Goal: Register for event/course

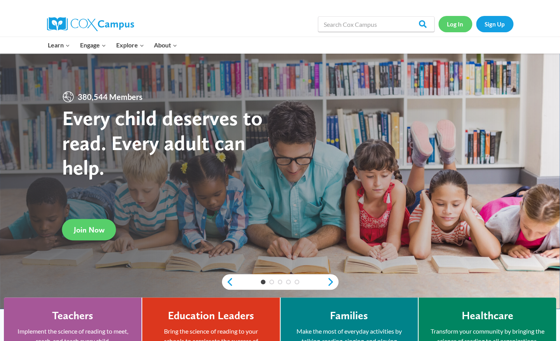
drag, startPoint x: 0, startPoint y: 0, endPoint x: 460, endPoint y: 24, distance: 460.6
click at [460, 24] on link "Log In" at bounding box center [455, 24] width 34 height 16
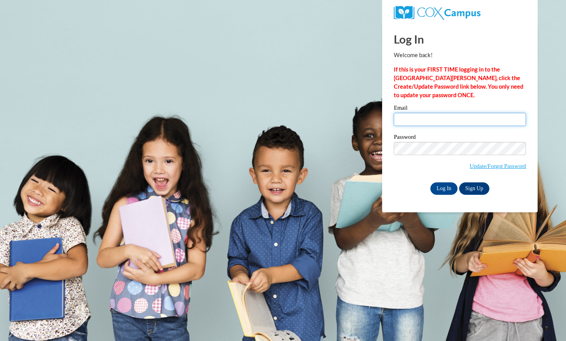
click at [431, 118] on input "Email" at bounding box center [460, 119] width 132 height 13
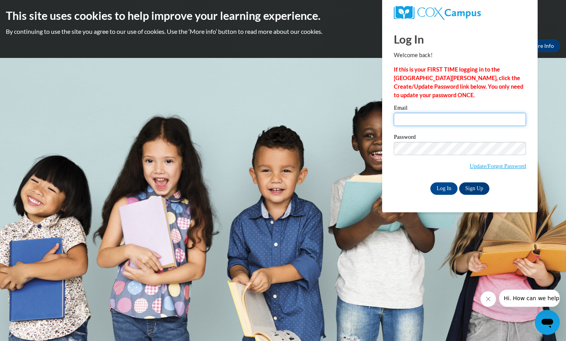
type input "pennie.collins@barrow.k12.ga.us"
click at [445, 186] on input "Log In" at bounding box center [443, 188] width 27 height 12
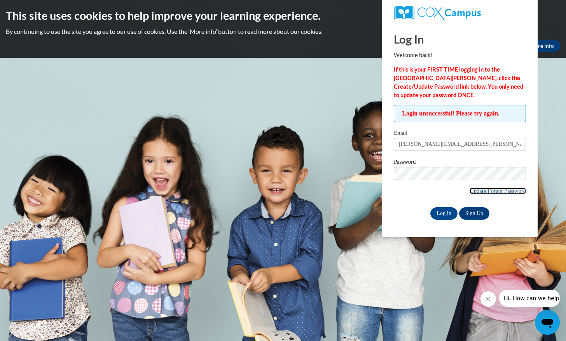
click at [479, 189] on link "Update/Forgot Password" at bounding box center [497, 191] width 56 height 6
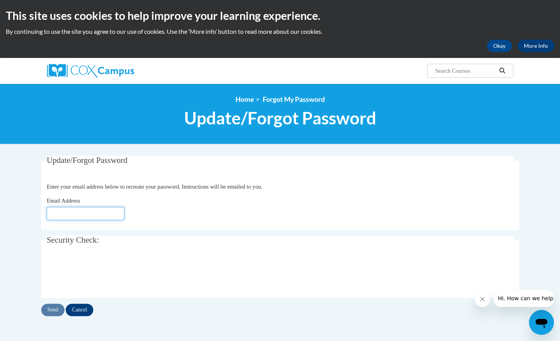
click at [102, 213] on input "Email Address" at bounding box center [86, 213] width 78 height 13
type input "pennie.collins@barrow.k12.ga.us"
click at [54, 307] on input "Send" at bounding box center [52, 309] width 23 height 12
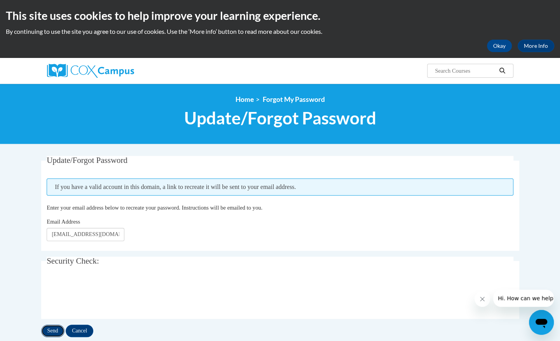
click at [56, 328] on input "Send" at bounding box center [52, 330] width 23 height 12
click at [505, 46] on button "Okay" at bounding box center [499, 46] width 25 height 12
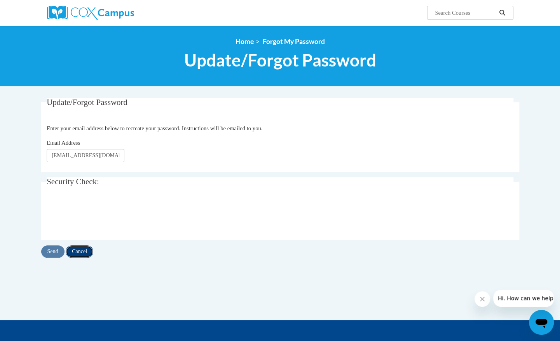
click at [84, 255] on input "Cancel" at bounding box center [80, 251] width 28 height 12
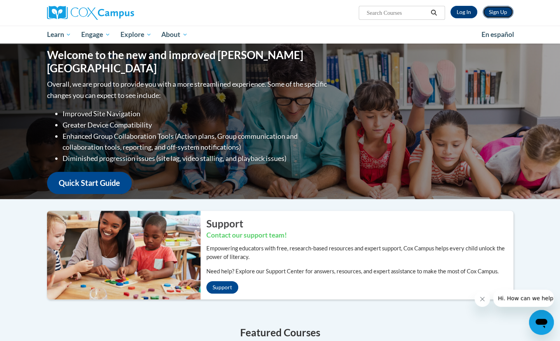
click at [497, 16] on link "Sign Up" at bounding box center [497, 12] width 31 height 12
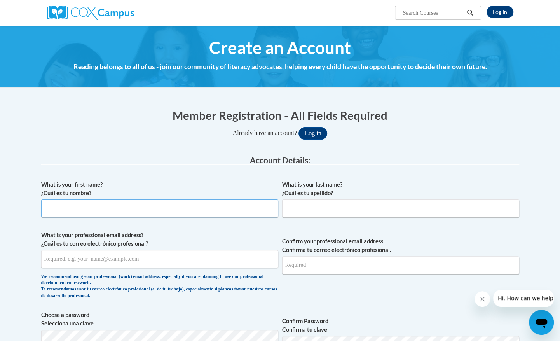
click at [134, 209] on input "What is your first name? ¿Cuál es tu nombre?" at bounding box center [159, 208] width 237 height 18
type input "[PERSON_NAME]"
click at [300, 210] on input "What is your last name? ¿Cuál es tu apellido?" at bounding box center [400, 208] width 237 height 18
type input "[PERSON_NAME]"
click at [177, 259] on input "What is your professional email address? ¿Cuál es tu correo electrónico profesi…" at bounding box center [159, 259] width 237 height 18
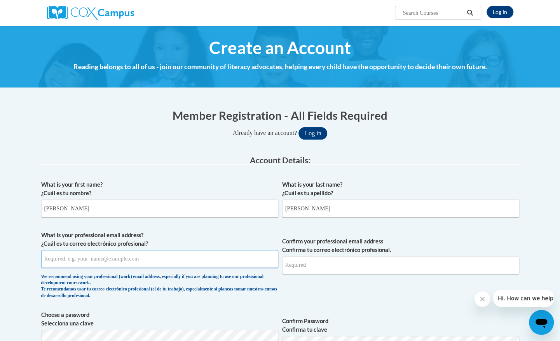
type input "[PERSON_NAME][EMAIL_ADDRESS][PERSON_NAME][PERSON_NAME][DOMAIN_NAME]"
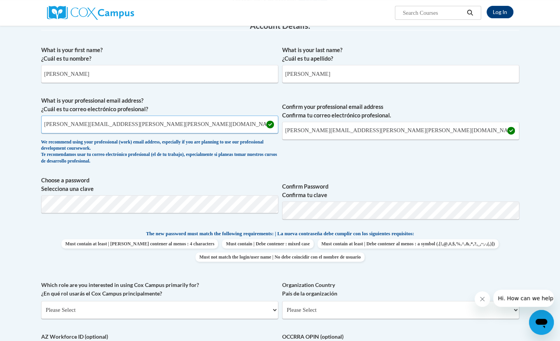
scroll to position [137, 0]
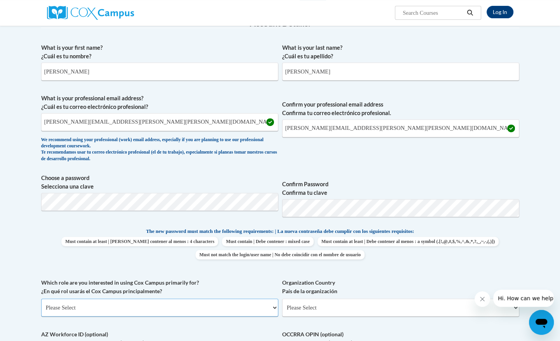
click at [215, 307] on select "Please Select College/University | Colegio/Universidad Community/Nonprofit Part…" at bounding box center [159, 307] width 237 height 18
select select "fbf2d438-af2f-41f8-98f1-81c410e29de3"
click at [41, 298] on select "Please Select College/University | Colegio/Universidad Community/Nonprofit Part…" at bounding box center [159, 307] width 237 height 18
click at [319, 307] on select "Please Select Early Learning/Daycare Teacher/Family Home Care Provider | Maestr…" at bounding box center [400, 307] width 237 height 18
select select "8e40623d-54d0-45cd-9f92-5df65cd3f8cf"
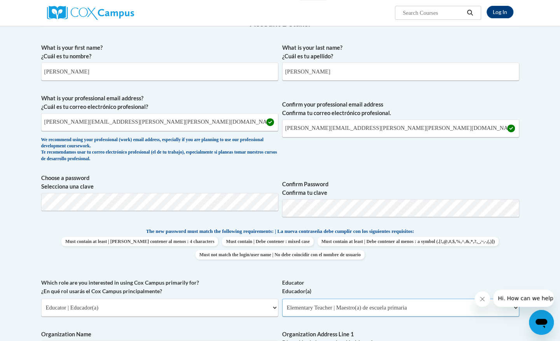
click at [282, 298] on select "Please Select Early Learning/Daycare Teacher/Family Home Care Provider | Maestr…" at bounding box center [400, 307] width 237 height 18
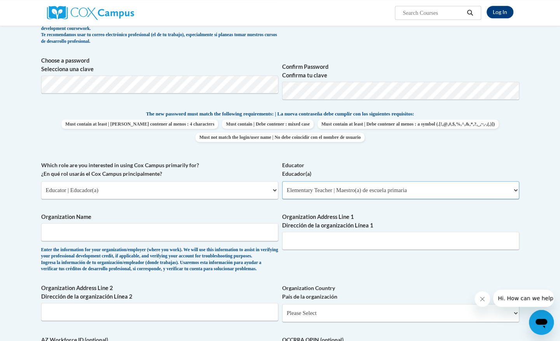
scroll to position [256, 0]
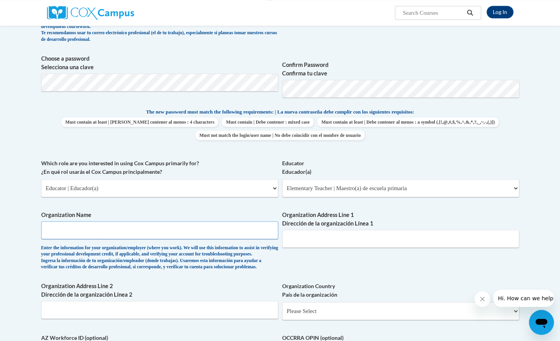
click at [172, 230] on input "Organization Name" at bounding box center [159, 230] width 237 height 18
type input "Winder Elementary School"
type input "743 Brassie Falls Ln"
drag, startPoint x: 341, startPoint y: 237, endPoint x: 276, endPoint y: 235, distance: 64.5
click at [276, 235] on div "What is your first name? ¿Cuál es tu nombre? Pennie What is your last name? ¿Cu…" at bounding box center [280, 158] width 478 height 477
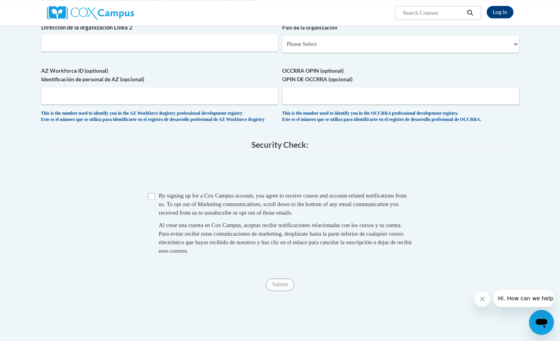
scroll to position [524, 0]
type input "194 McNeal Rd Winder, GA 30680"
click at [351, 52] on select "Please Select United States | Estados Unidos Outside of the United States | Fue…" at bounding box center [400, 43] width 237 height 18
select select "ad49bcad-a171-4b2e-b99c-48b446064914"
click at [282, 47] on select "Please Select United States | Estados Unidos Outside of the United States | Fue…" at bounding box center [400, 43] width 237 height 18
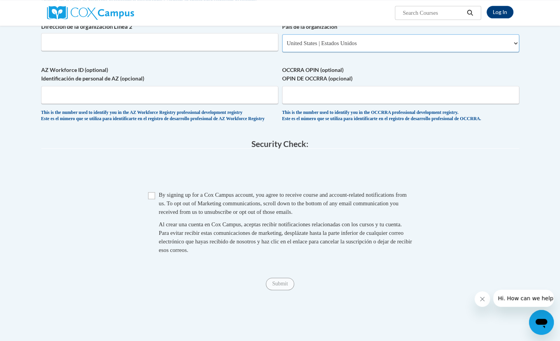
select select
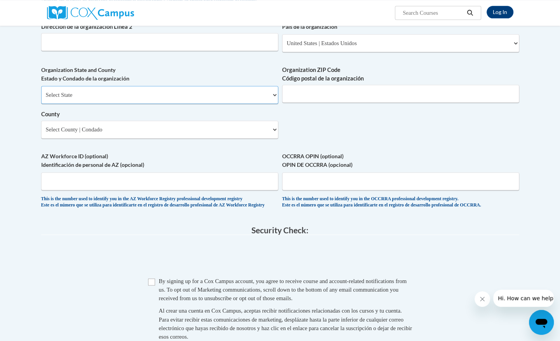
click at [152, 104] on select "Select State Alabama Alaska Arizona Arkansas California Colorado Connecticut De…" at bounding box center [159, 95] width 237 height 18
select select "Georgia"
click at [41, 98] on select "Select State Alabama Alaska Arizona Arkansas California Colorado Connecticut De…" at bounding box center [159, 95] width 237 height 18
click at [295, 103] on input "Organization ZIP Code Código postal de la organización" at bounding box center [400, 94] width 237 height 18
click at [295, 103] on input "30680" at bounding box center [400, 94] width 237 height 18
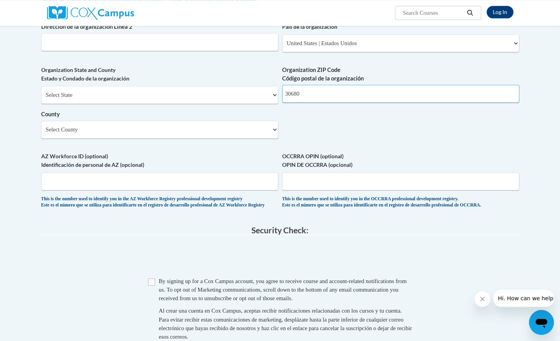
type input "30680"
click at [232, 138] on select "Select County Appling Atkinson Bacon Baker Baldwin Banks Barrow Bartow Ben Hill…" at bounding box center [159, 129] width 237 height 18
select select "Barrow"
click at [41, 133] on select "Select County Appling Atkinson Bacon Baker Baldwin Banks Barrow Bartow Ben Hill…" at bounding box center [159, 129] width 237 height 18
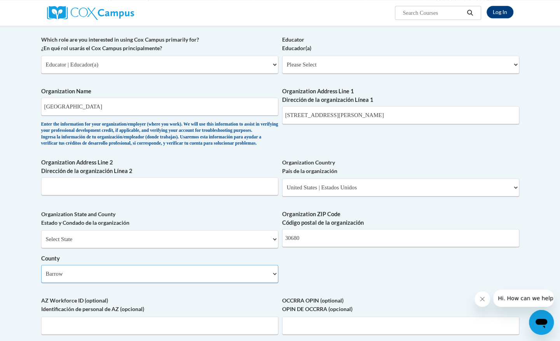
scroll to position [374, 0]
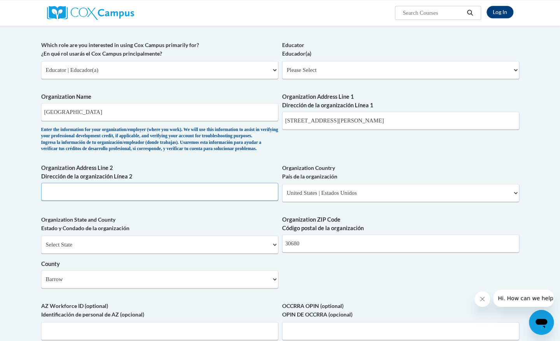
click at [129, 200] on input "Organization Address Line 2 Dirección de la organización Línea 2" at bounding box center [159, 192] width 237 height 18
type input "Winder"
drag, startPoint x: 371, startPoint y: 120, endPoint x: 324, endPoint y: 119, distance: 46.6
click at [324, 119] on input "194 McNeal Rd Winder, GA 30680" at bounding box center [400, 120] width 237 height 18
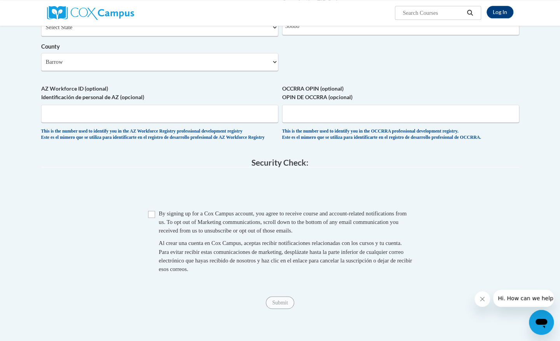
scroll to position [592, 0]
type input "194 McNeal Rd"
click at [153, 217] on input "Checkbox" at bounding box center [151, 213] width 7 height 7
checkbox input "true"
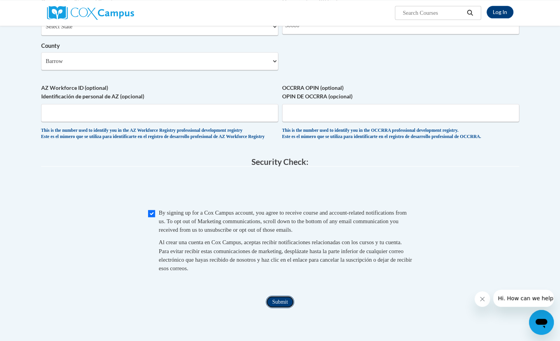
click at [285, 308] on input "Submit" at bounding box center [280, 301] width 28 height 12
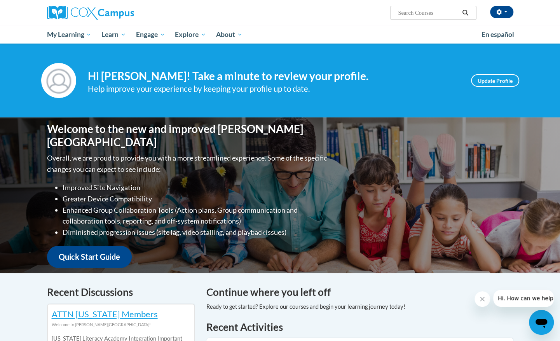
click at [409, 12] on input "Search..." at bounding box center [428, 12] width 62 height 9
type input "Sharing Ideas Through Writing"
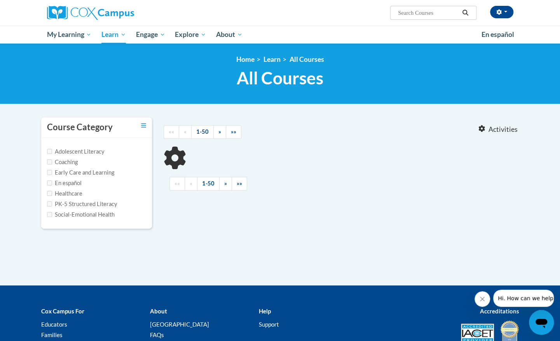
type input "Sharing Ideas Through Writing"
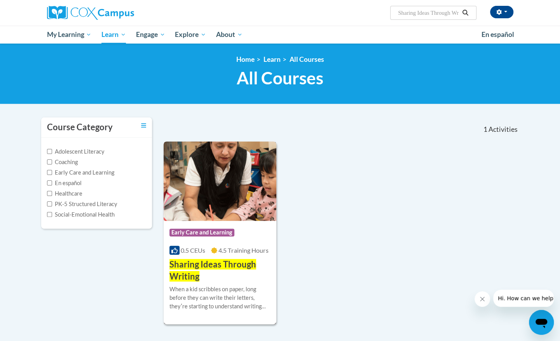
click at [201, 264] on span "Sharing Ideas Through Writing" at bounding box center [212, 270] width 87 height 23
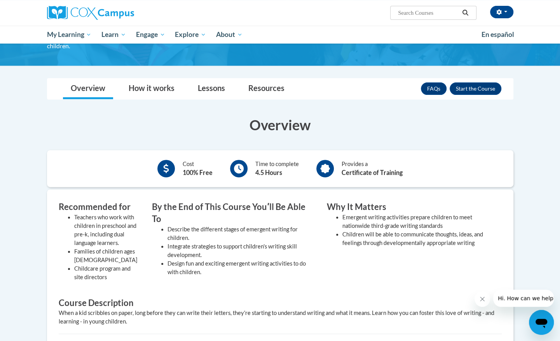
scroll to position [79, 0]
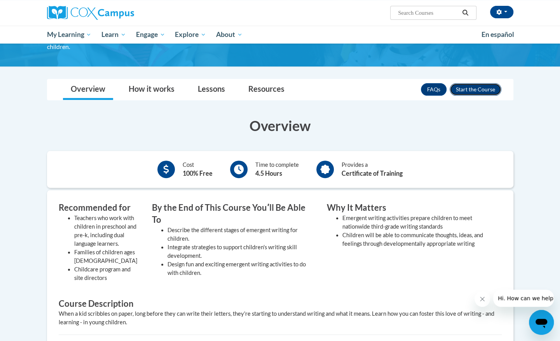
click at [467, 87] on button "Enroll" at bounding box center [475, 89] width 52 height 12
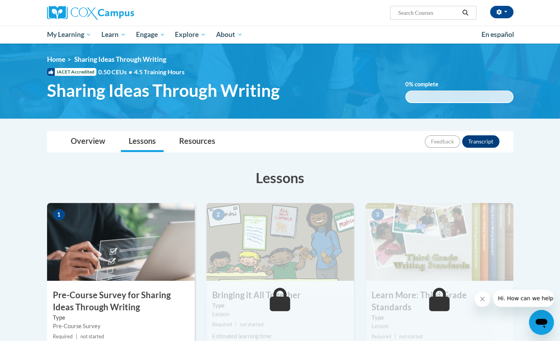
click at [108, 246] on img at bounding box center [121, 242] width 148 height 78
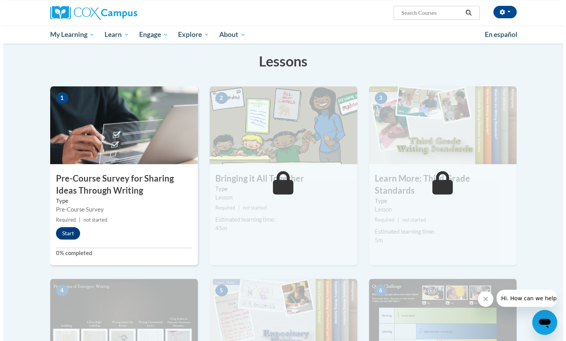
scroll to position [119, 0]
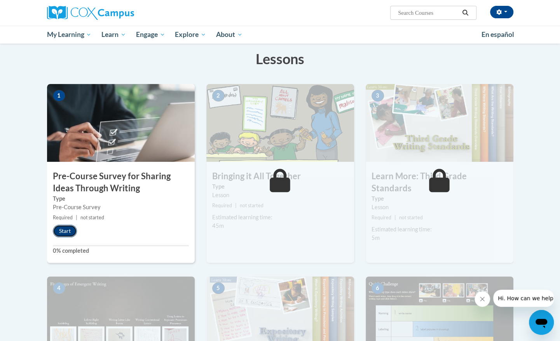
click at [67, 235] on button "Start" at bounding box center [65, 231] width 24 height 12
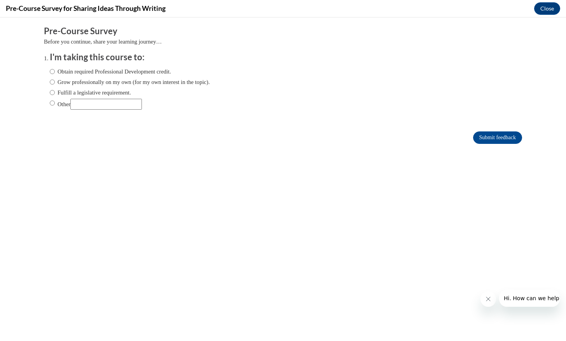
scroll to position [0, 0]
click at [50, 105] on input "Other" at bounding box center [52, 103] width 5 height 9
radio input "true"
click at [473, 138] on input "Submit feedback" at bounding box center [497, 137] width 49 height 12
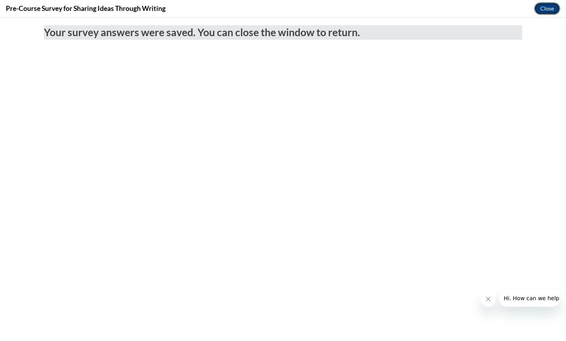
click at [549, 12] on button "Close" at bounding box center [547, 8] width 26 height 12
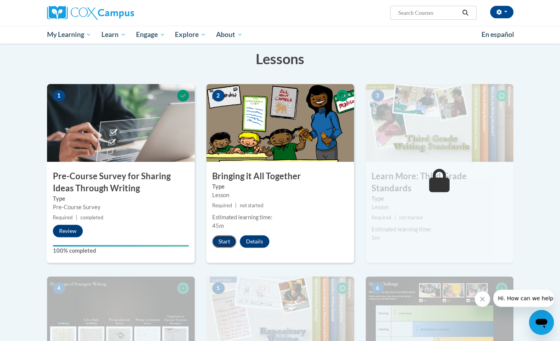
click at [220, 244] on button "Start" at bounding box center [224, 241] width 24 height 12
